Goal: Information Seeking & Learning: Learn about a topic

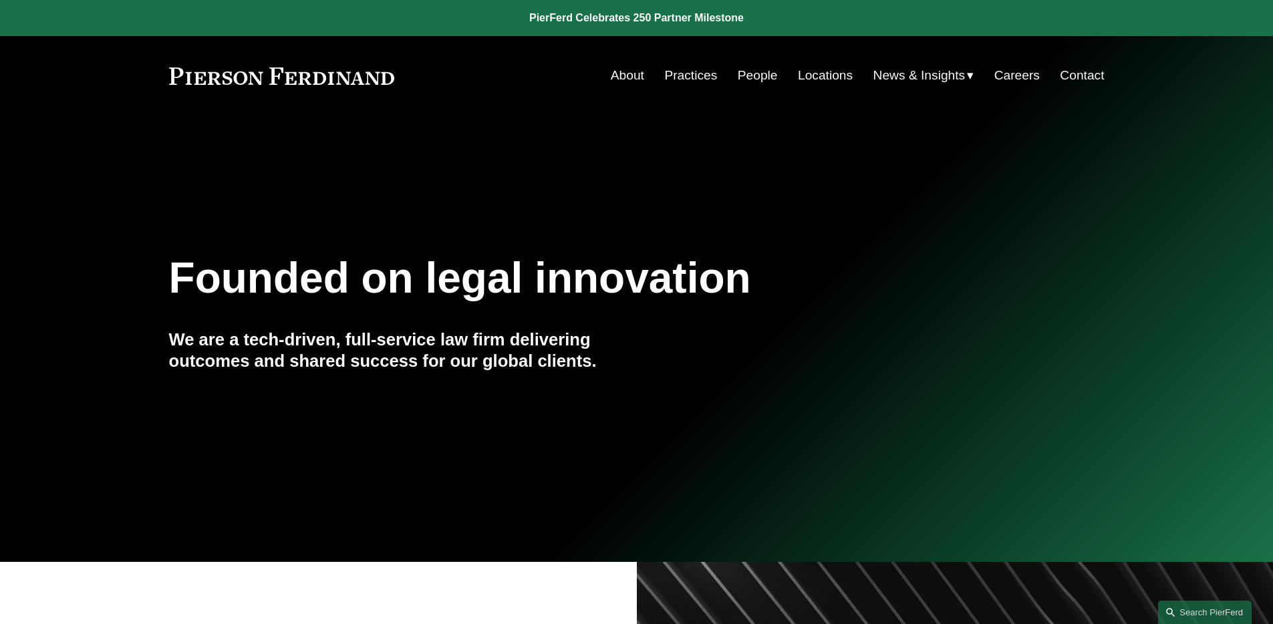
click at [756, 78] on link "People" at bounding box center [758, 75] width 40 height 25
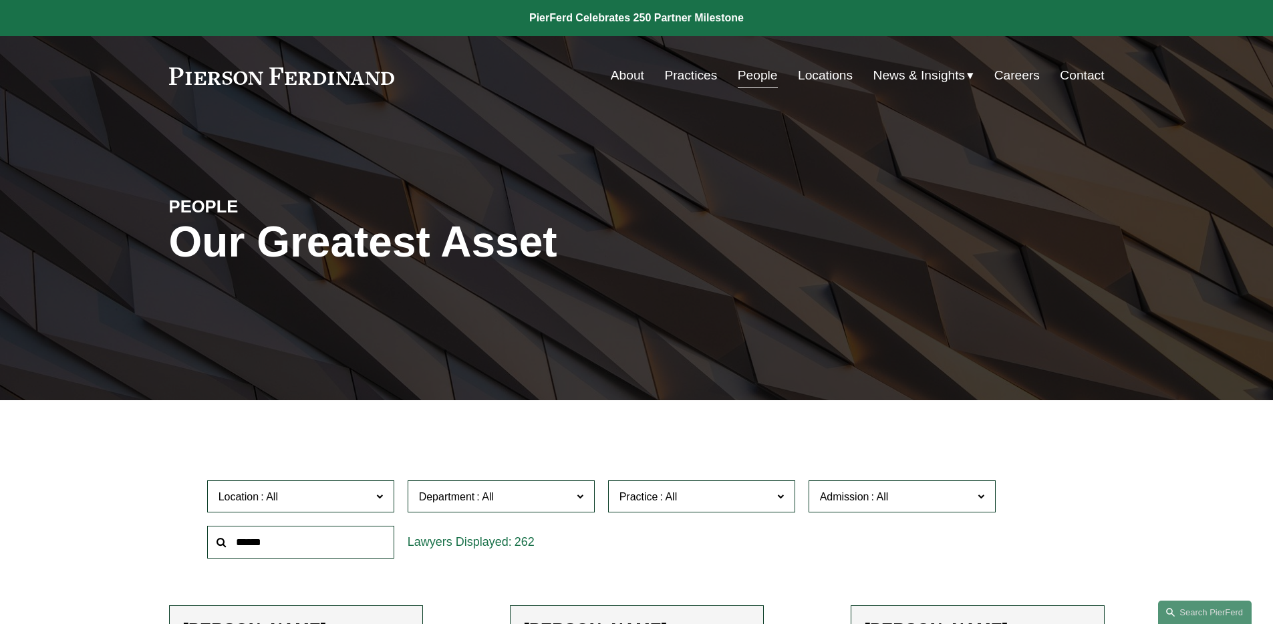
scroll to position [51, 0]
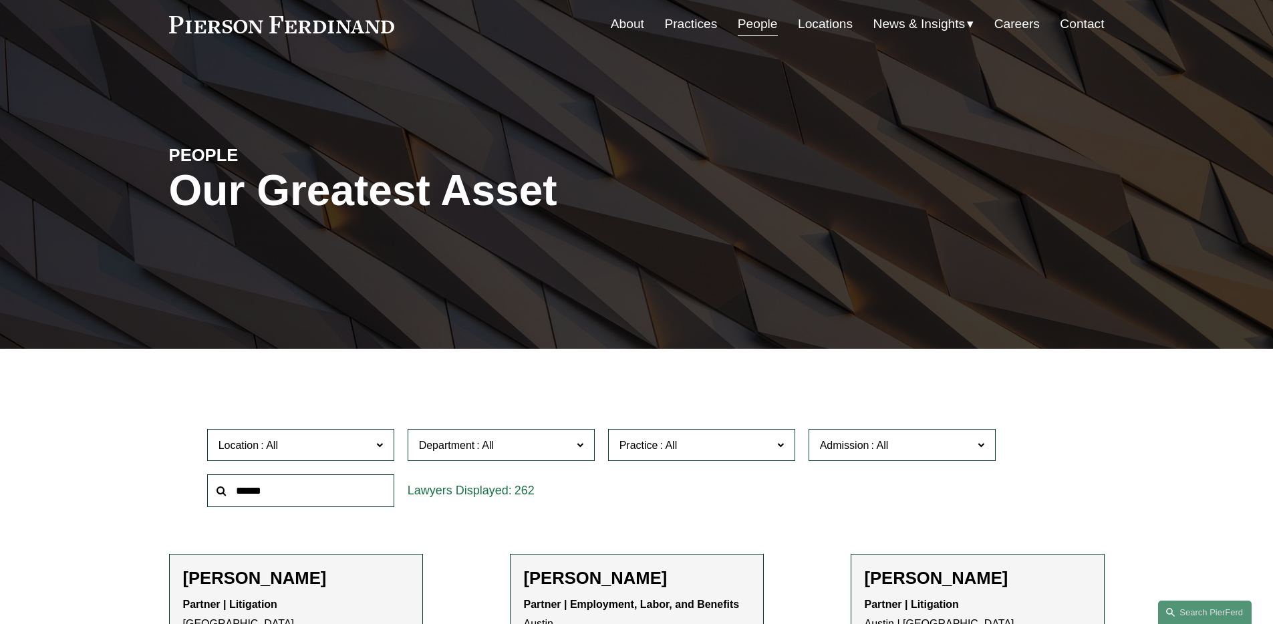
click at [692, 443] on span "Practice" at bounding box center [695, 445] width 153 height 18
click at [579, 433] on label "Department" at bounding box center [501, 445] width 187 height 33
click at [0, 0] on link "Employment, Labor, and Benefits" at bounding box center [0, 0] width 0 height 0
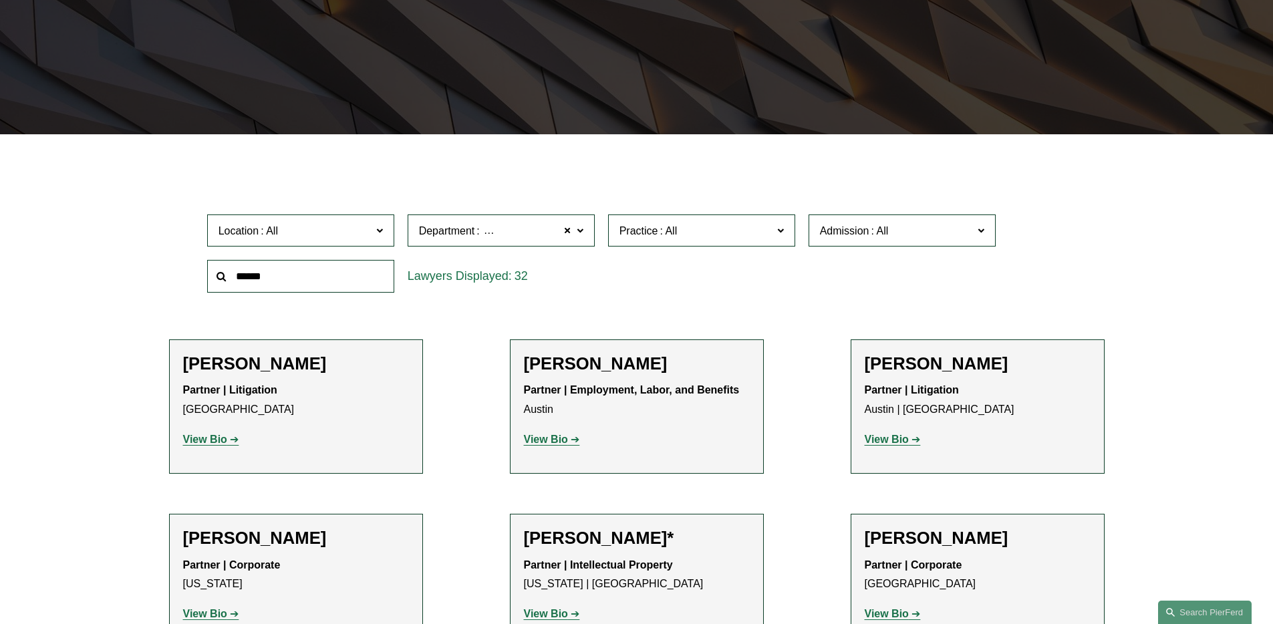
scroll to position [267, 0]
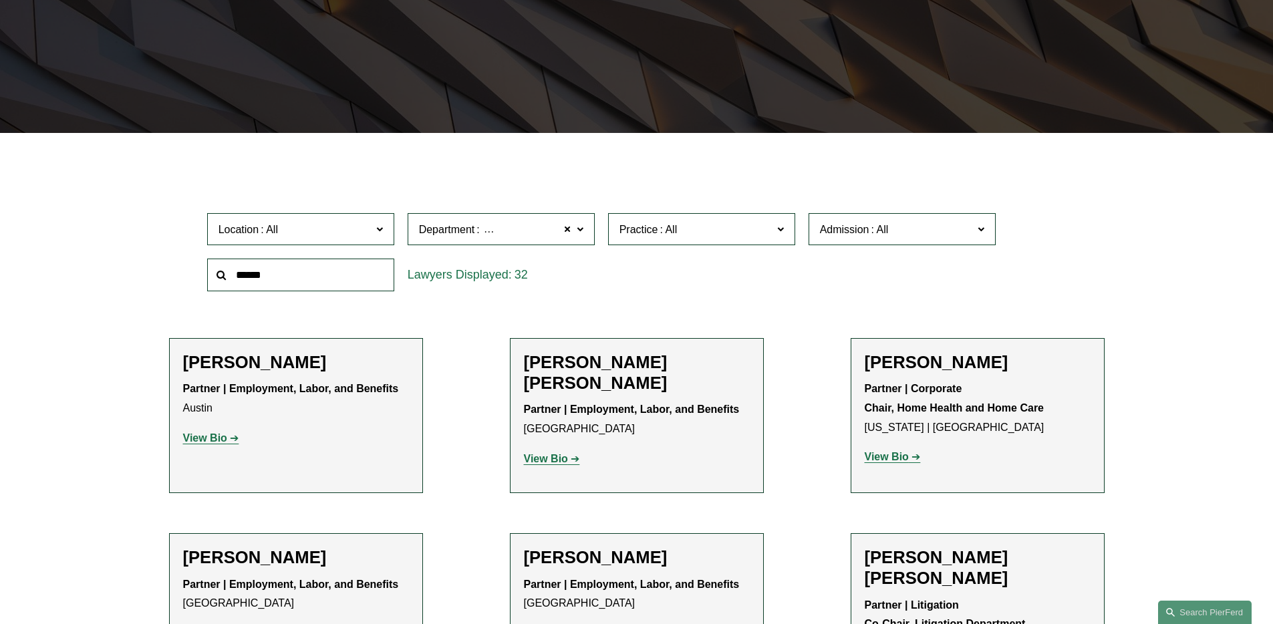
click at [914, 247] on div "Admission All [US_STATE] [US_STATE] [US_STATE] [US_STATE] [US_STATE] [GEOGRAPHI…" at bounding box center [902, 229] width 200 height 46
click at [928, 237] on span "Admission" at bounding box center [896, 230] width 153 height 18
click at [0, 0] on link "[US_STATE]" at bounding box center [0, 0] width 0 height 0
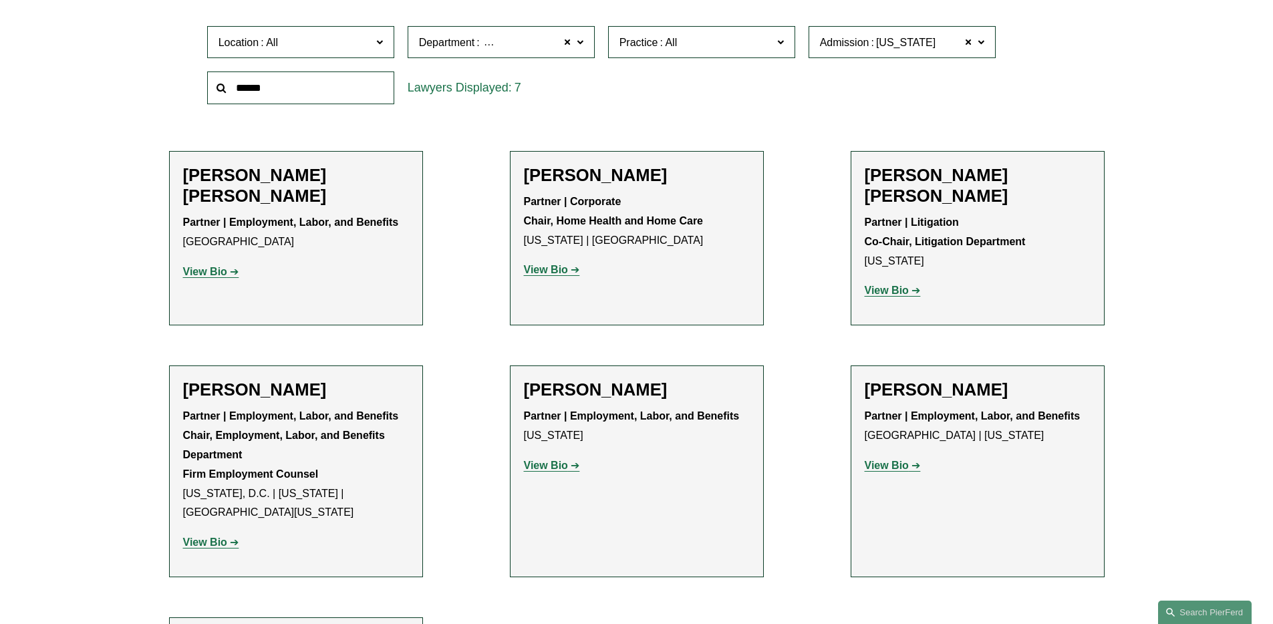
scroll to position [457, 0]
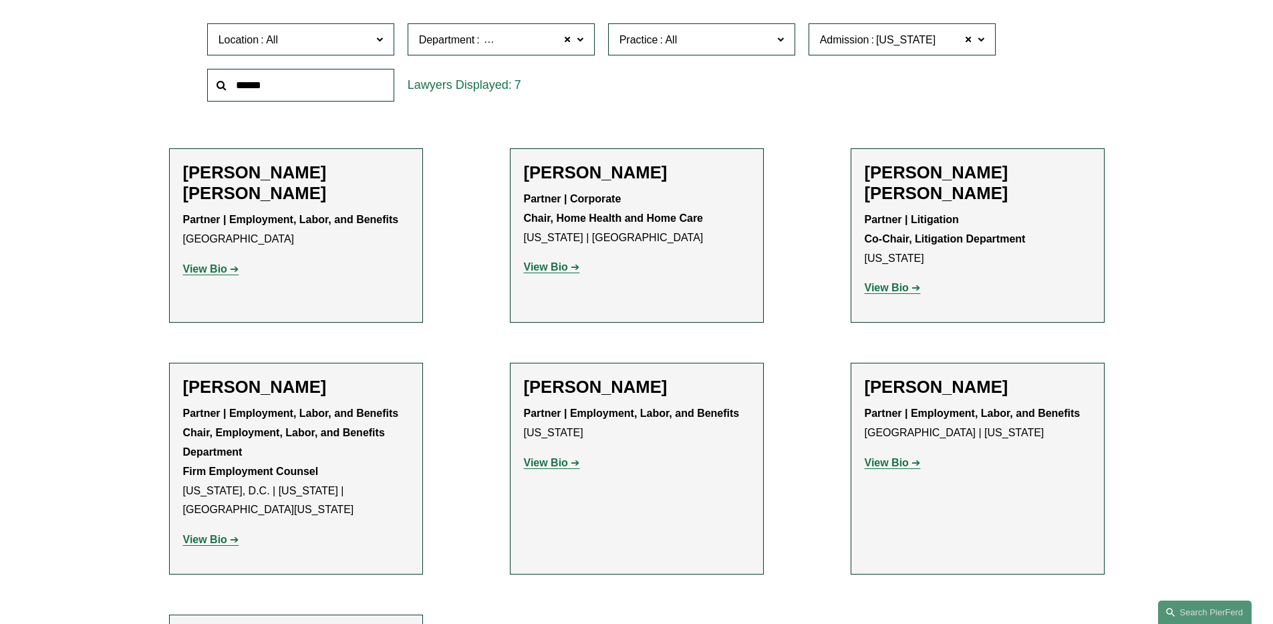
click at [579, 40] on span at bounding box center [579, 38] width 7 height 17
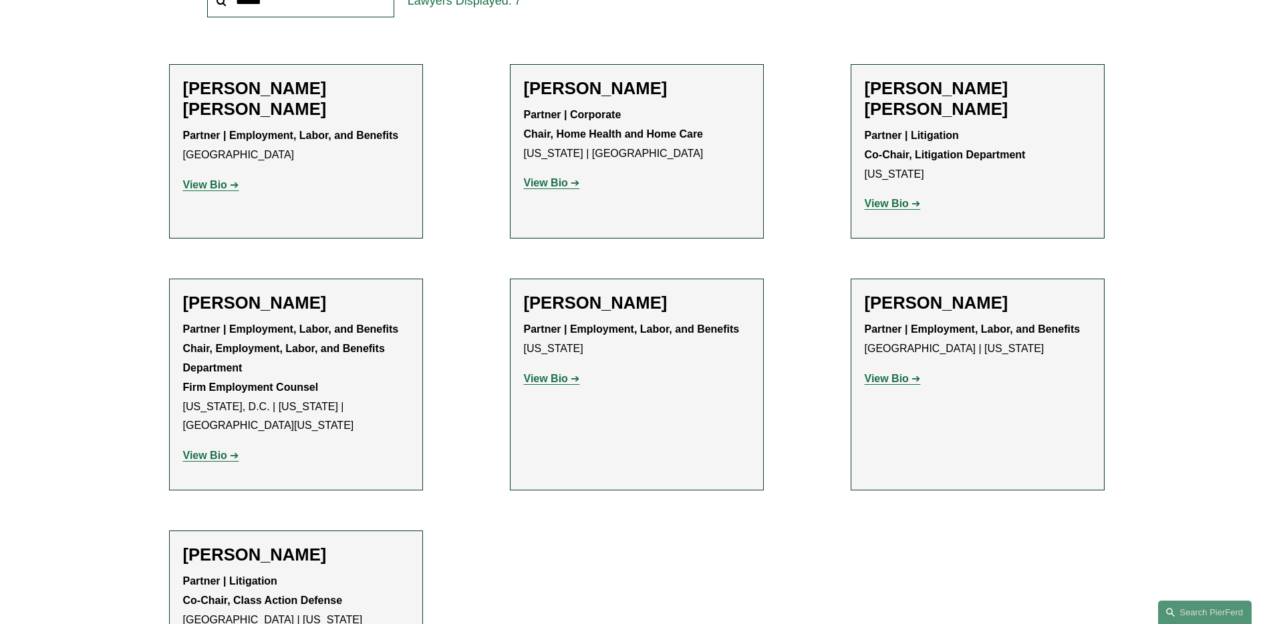
scroll to position [537, 0]
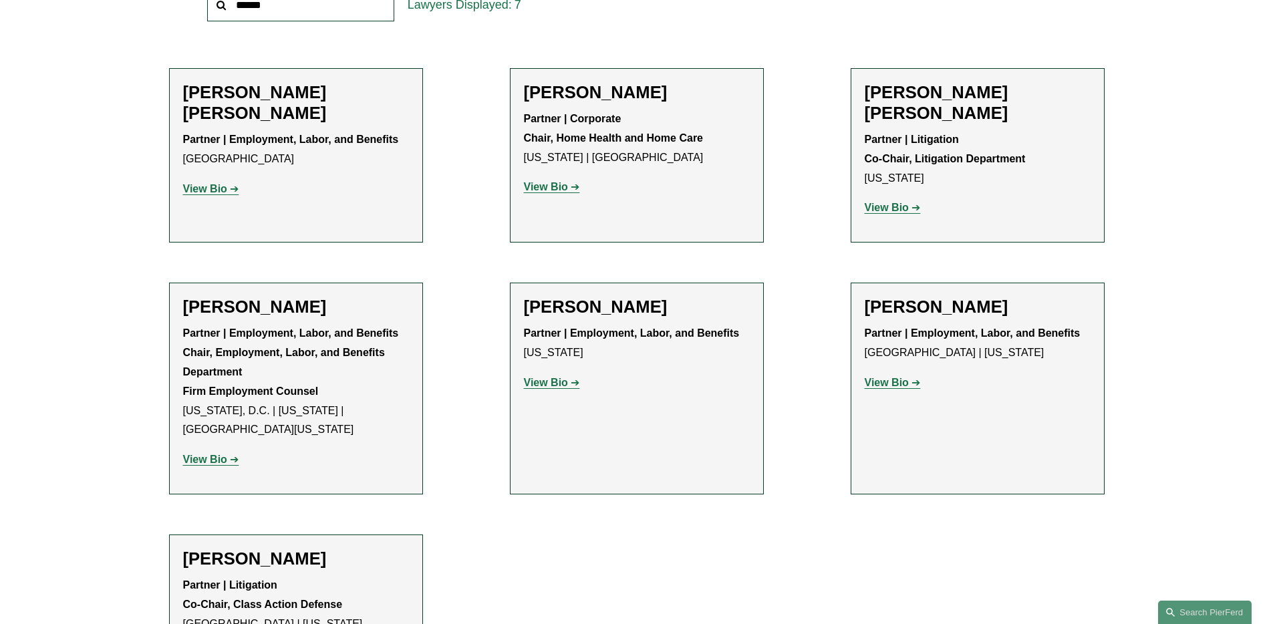
click at [553, 377] on strong "View Bio" at bounding box center [546, 382] width 44 height 11
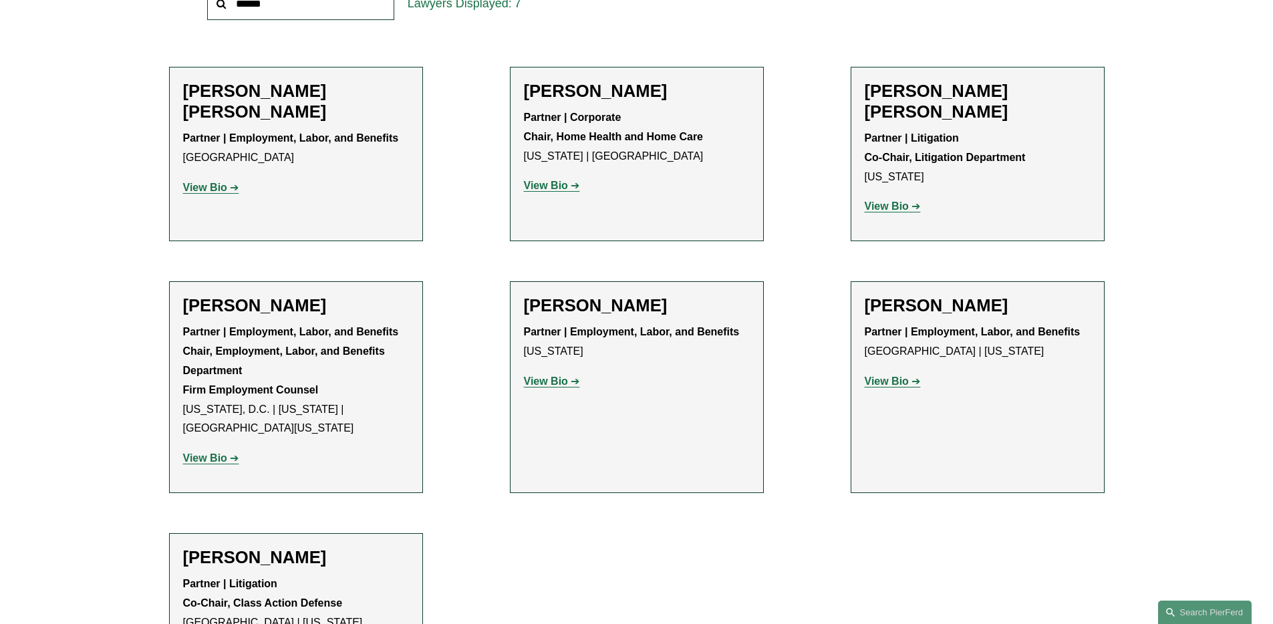
scroll to position [541, 0]
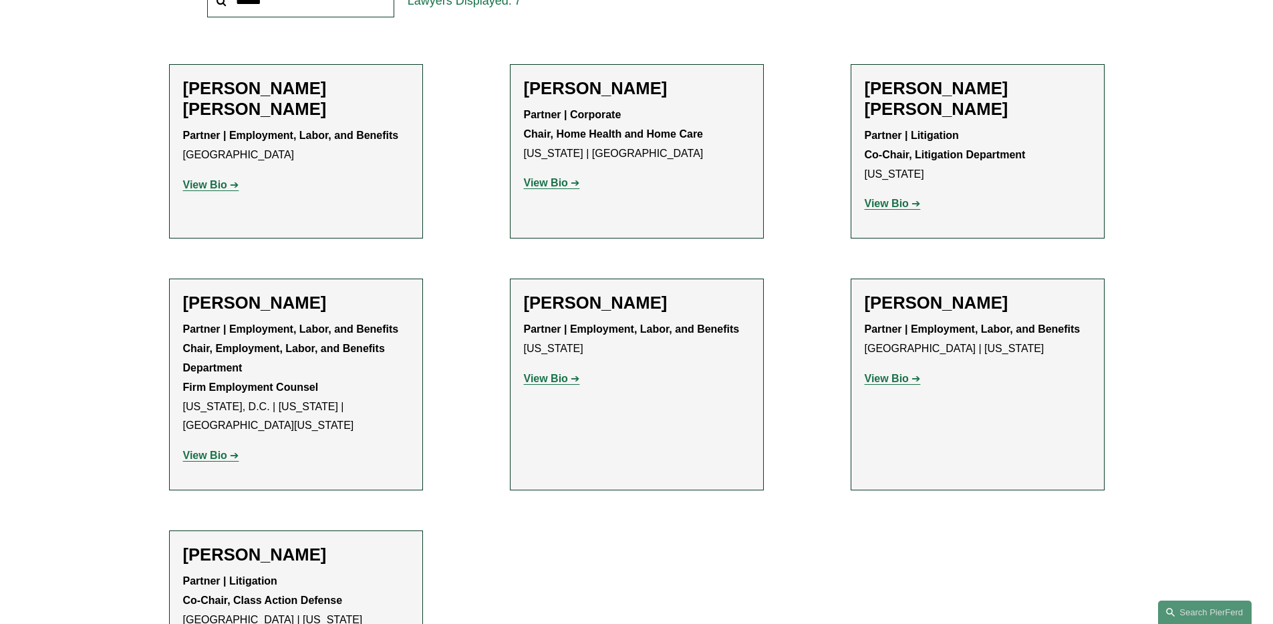
click at [879, 373] on strong "View Bio" at bounding box center [887, 378] width 44 height 11
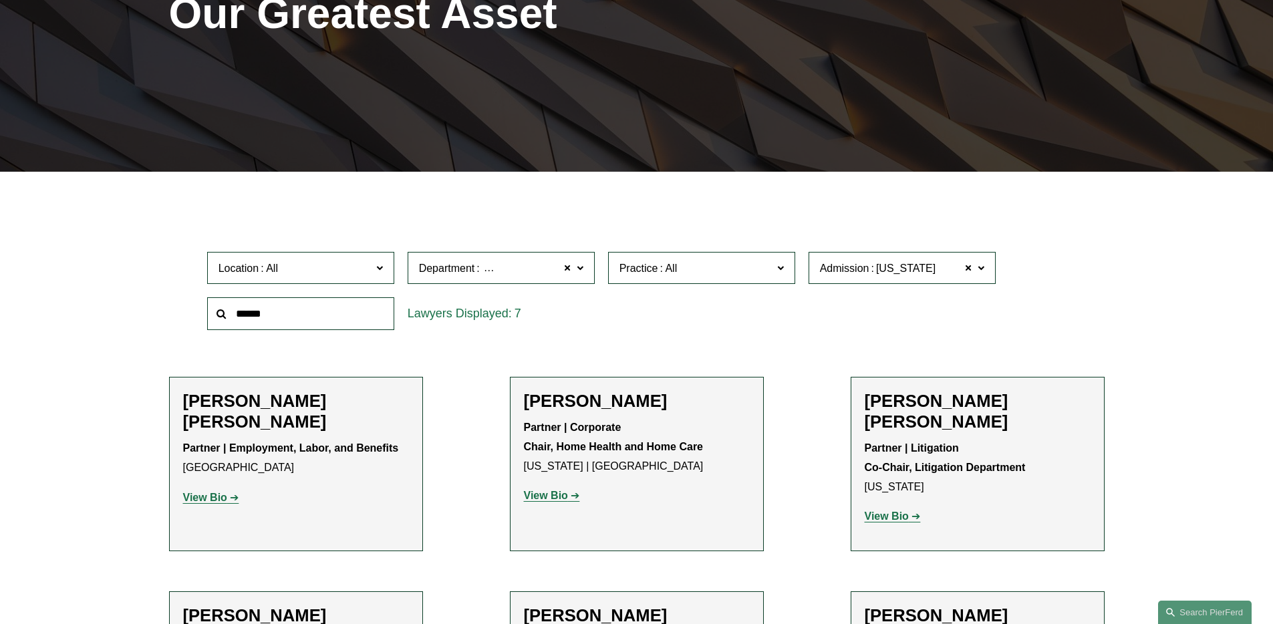
scroll to position [111, 0]
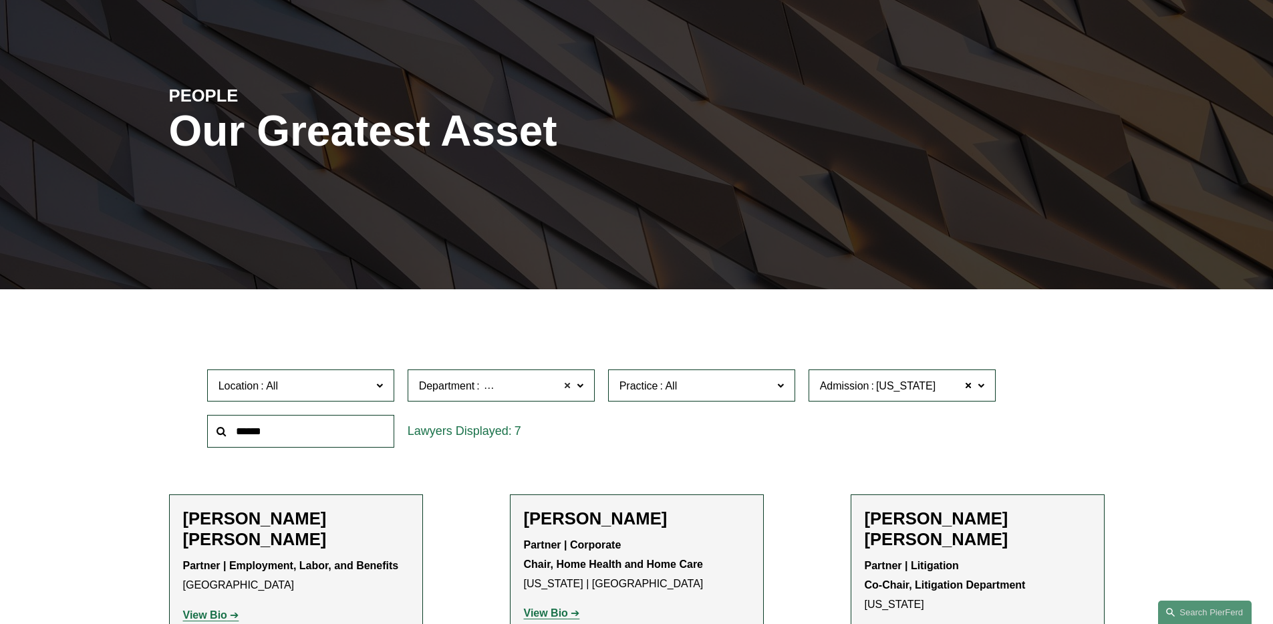
click at [567, 385] on span at bounding box center [568, 385] width 8 height 17
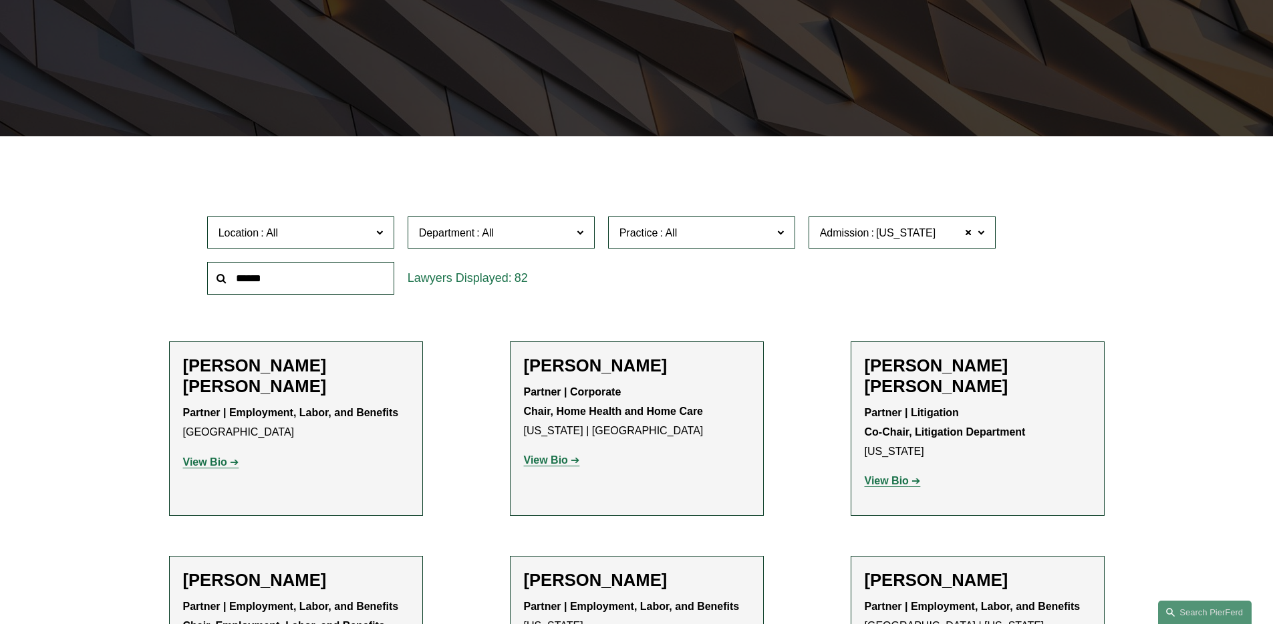
scroll to position [267, 0]
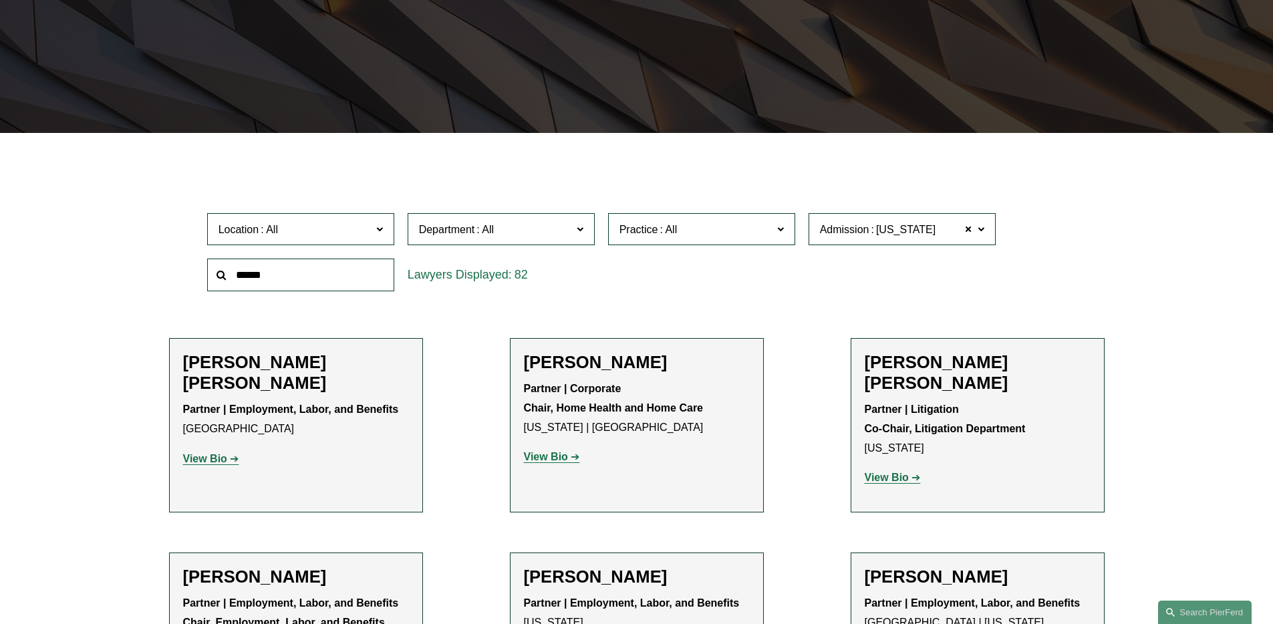
click at [726, 328] on ul "Filter Location All [GEOGRAPHIC_DATA] [GEOGRAPHIC_DATA] [GEOGRAPHIC_DATA] [GEOG…" at bounding box center [636, 562] width 1012 height 793
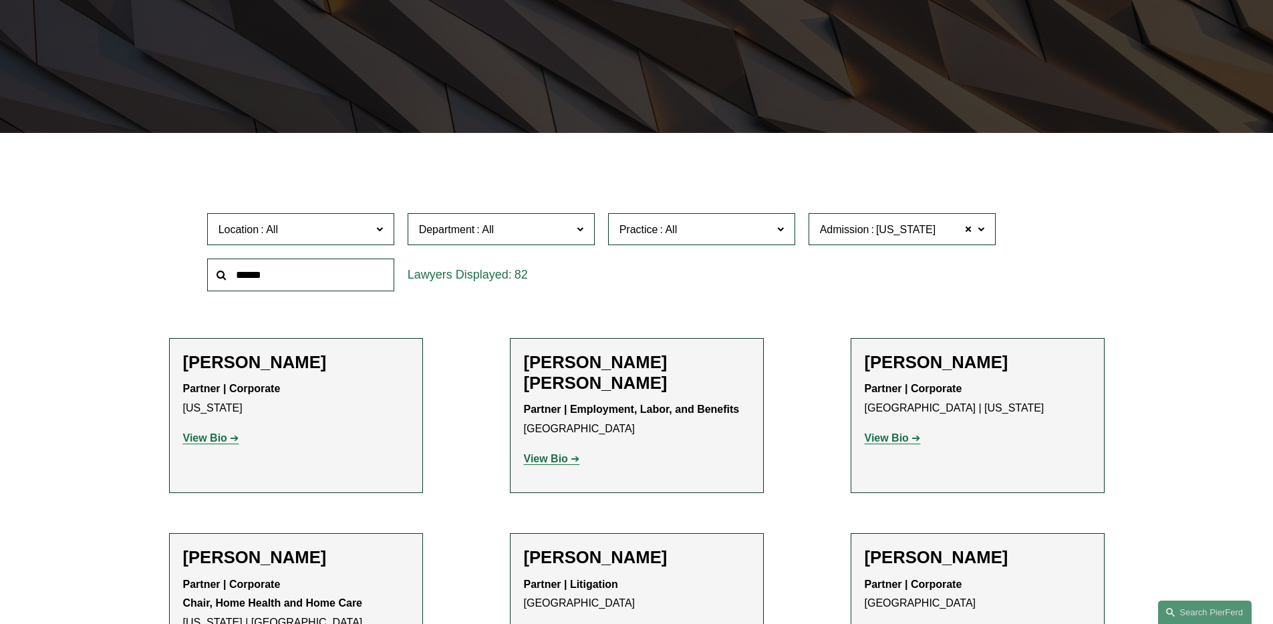
click at [680, 225] on span "Practice" at bounding box center [695, 230] width 153 height 18
click at [0, 0] on link "Employment and Labor" at bounding box center [0, 0] width 0 height 0
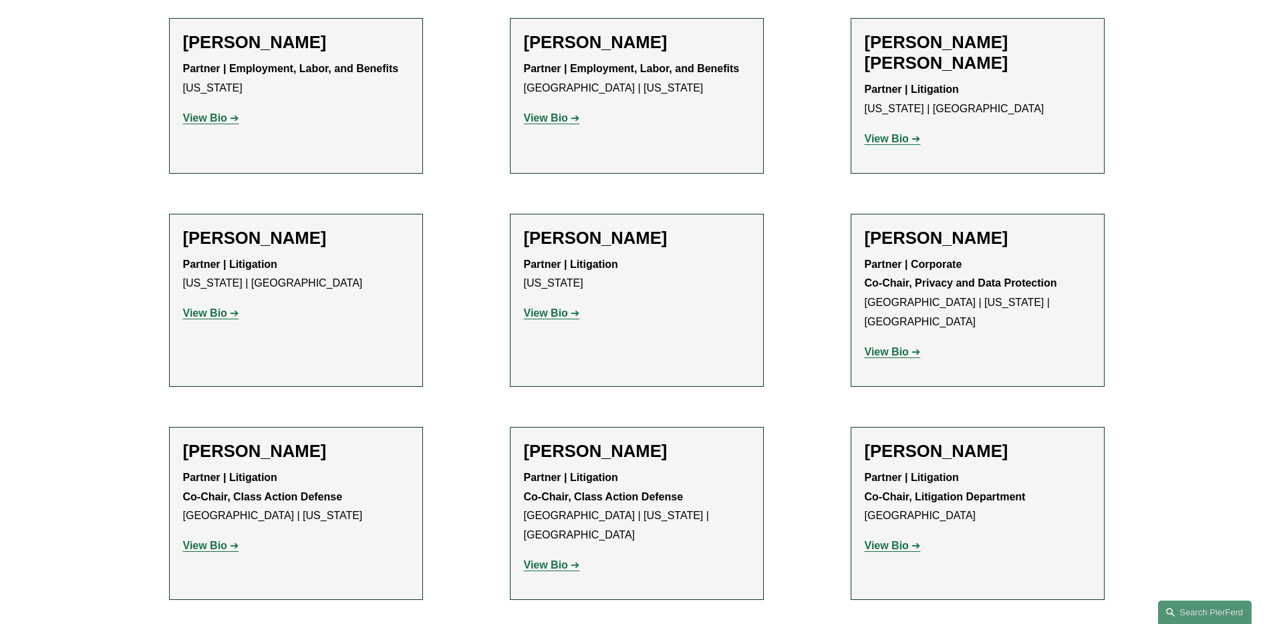
scroll to position [991, 0]
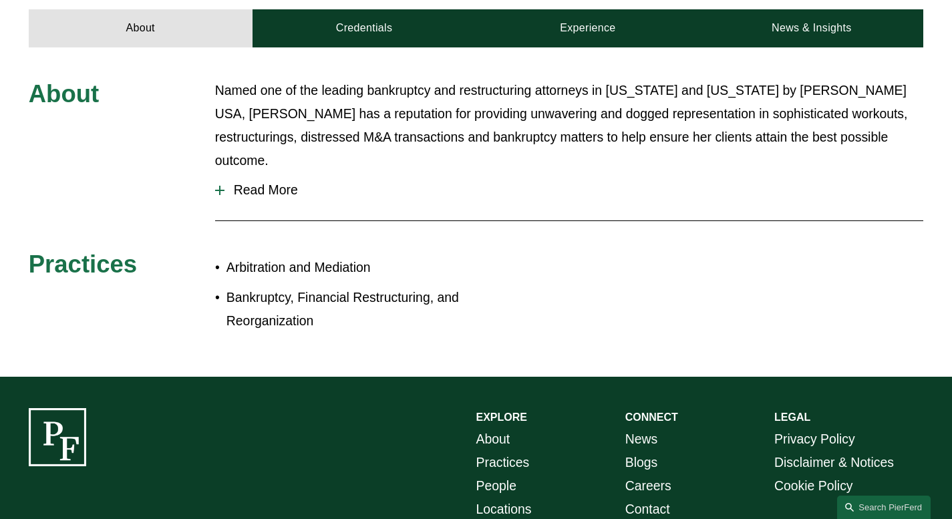
scroll to position [607, 0]
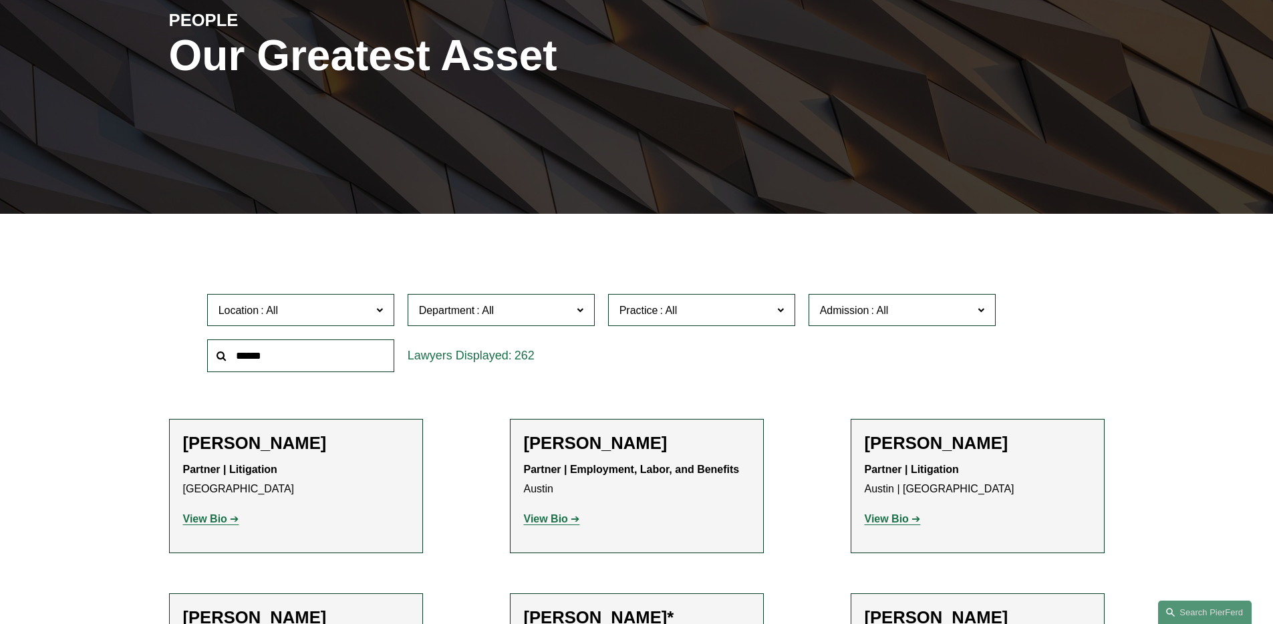
scroll to position [605, 0]
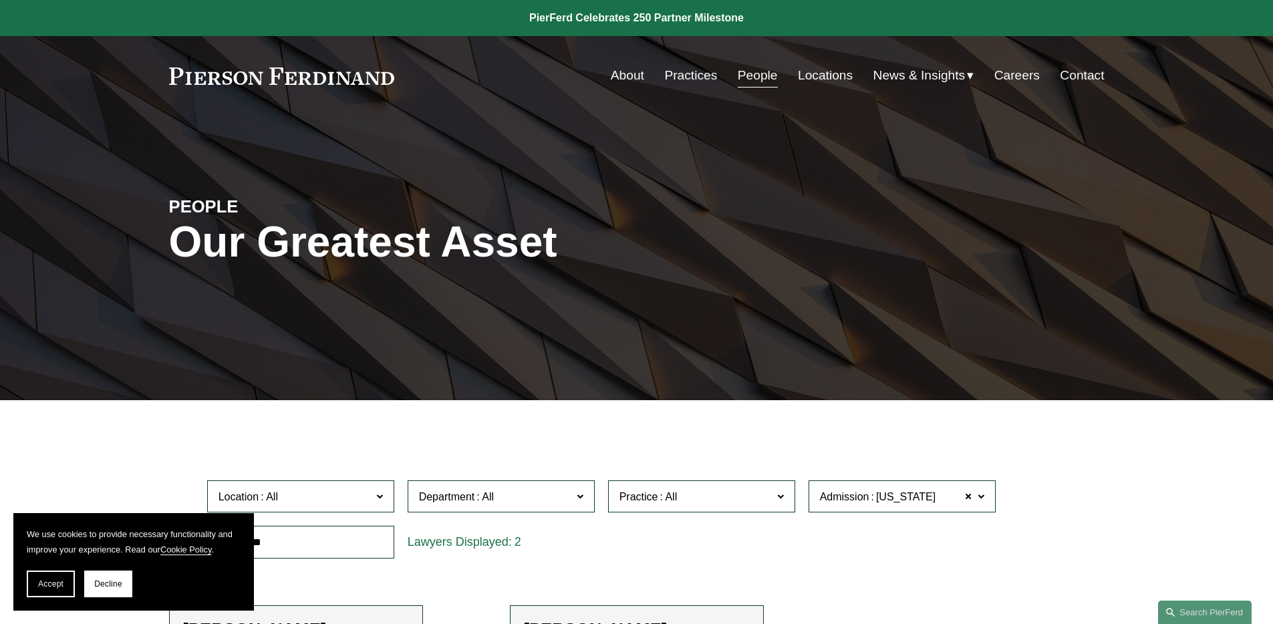
scroll to position [287, 0]
